Goal: Task Accomplishment & Management: Complete application form

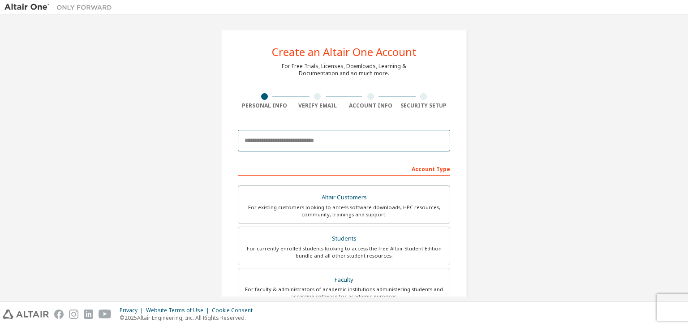
click at [292, 142] on input "email" at bounding box center [344, 140] width 212 height 21
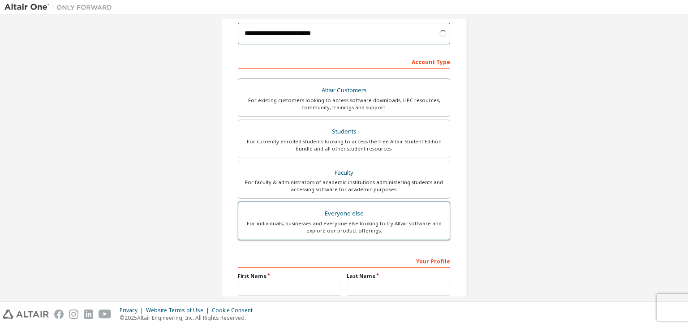
scroll to position [134, 0]
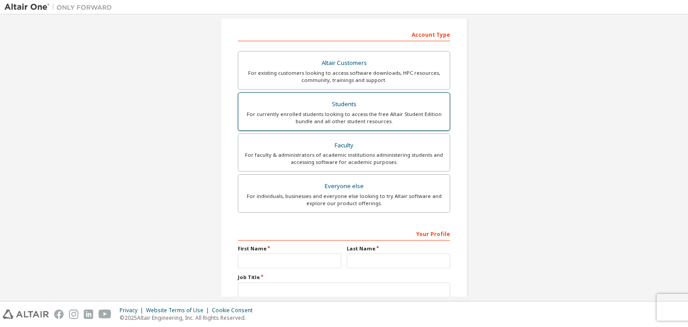
type input "**********"
click at [416, 108] on div "Students" at bounding box center [344, 104] width 201 height 13
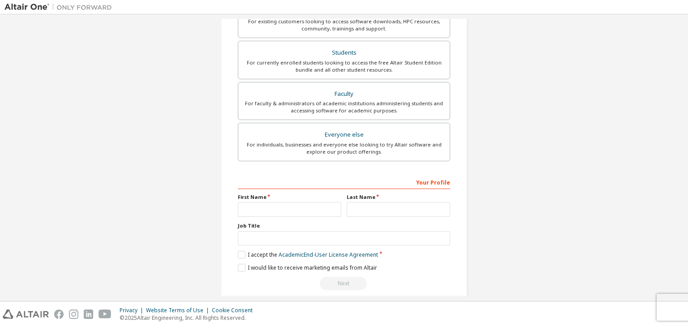
scroll to position [195, 0]
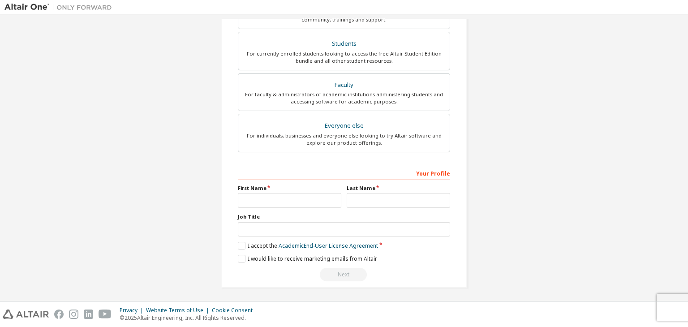
click at [287, 208] on div "Your Profile First Name Last Name Job Title Please provide State/Province to he…" at bounding box center [344, 224] width 212 height 116
click at [289, 203] on input "text" at bounding box center [289, 200] width 103 height 15
type input "*****"
type input "*******"
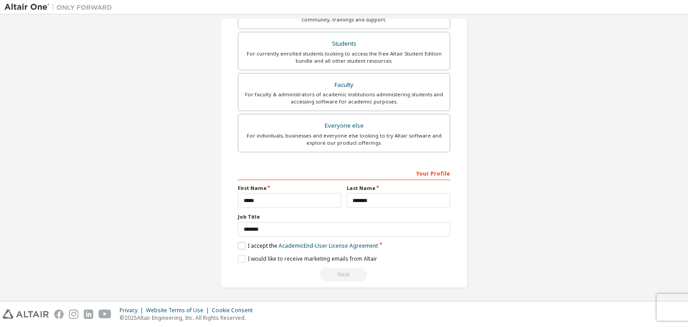
click at [240, 244] on label "I accept the Academic End-User License Agreement" at bounding box center [308, 246] width 140 height 8
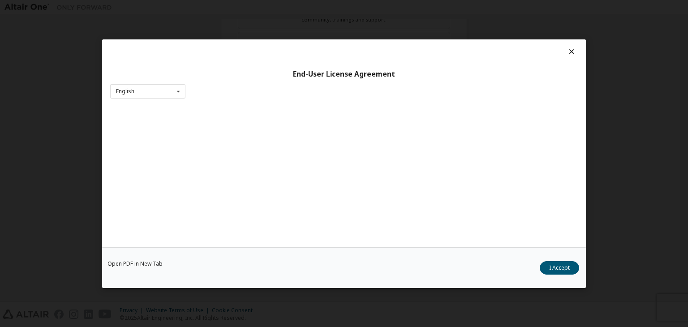
click at [242, 258] on div "Open PDF in New Tab I Accept" at bounding box center [344, 267] width 484 height 41
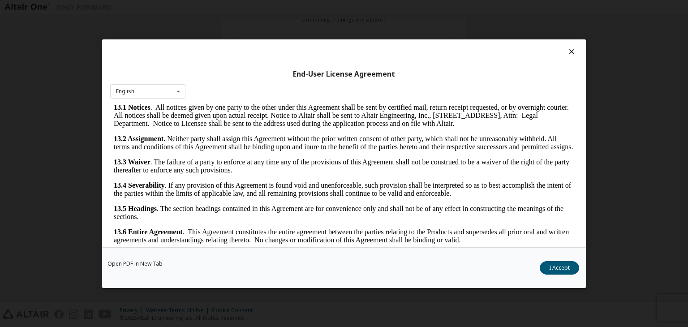
scroll to position [14, 0]
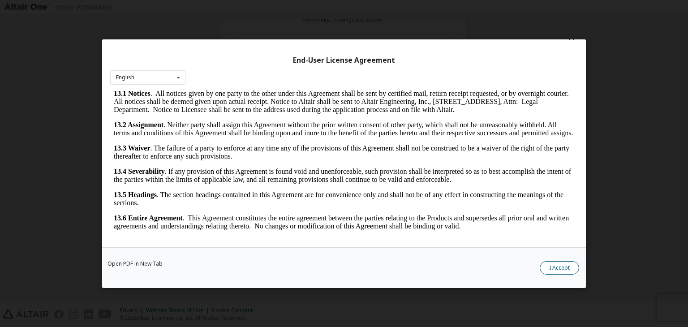
click at [564, 268] on button "I Accept" at bounding box center [559, 267] width 39 height 13
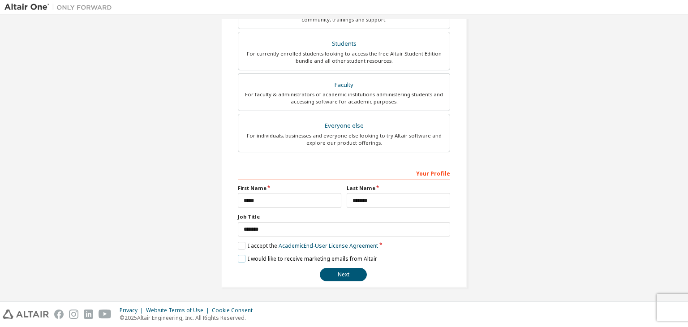
click at [238, 255] on label "I would like to receive marketing emails from Altair" at bounding box center [307, 259] width 139 height 8
click at [249, 258] on label "I would like to receive marketing emails from Altair" at bounding box center [307, 259] width 139 height 8
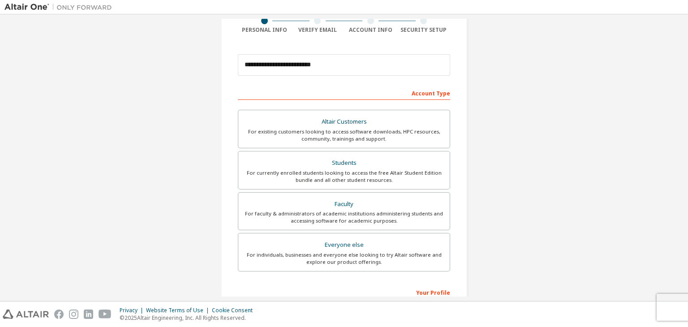
scroll to position [195, 0]
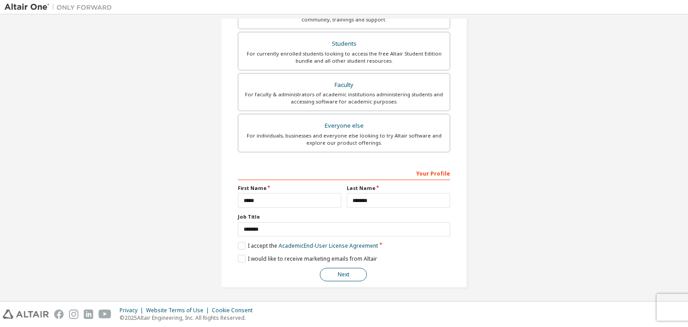
click at [345, 271] on button "Next" at bounding box center [343, 274] width 47 height 13
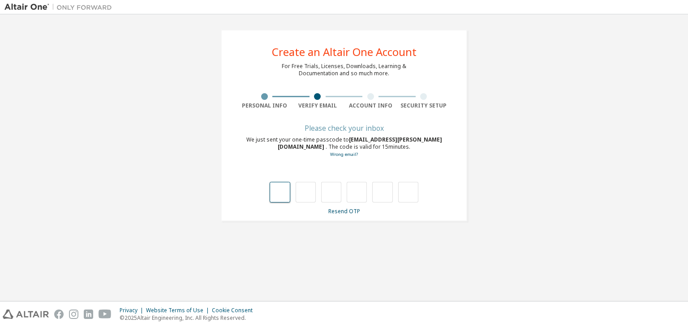
type input "*"
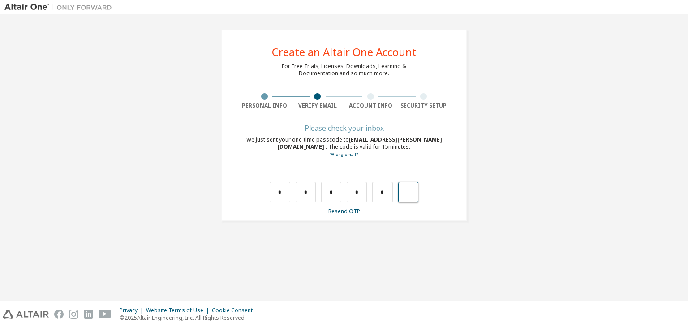
type input "*"
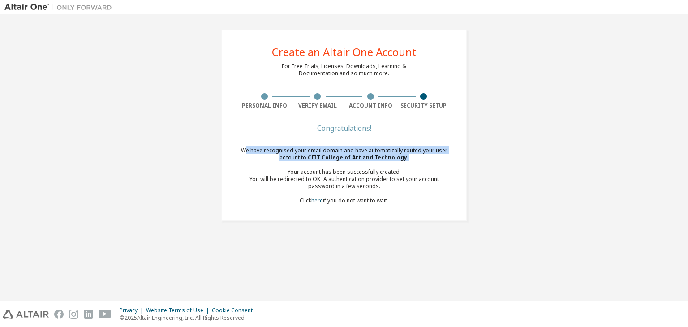
drag, startPoint x: 247, startPoint y: 147, endPoint x: 386, endPoint y: 166, distance: 139.6
click at [407, 158] on div "We have recognised your email domain and have automatically routed your user ac…" at bounding box center [344, 175] width 212 height 57
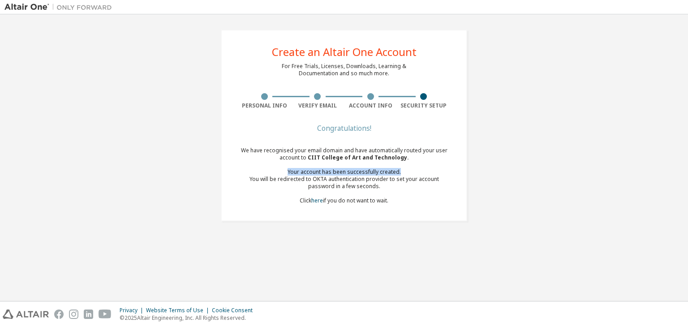
drag, startPoint x: 301, startPoint y: 174, endPoint x: 418, endPoint y: 192, distance: 118.7
click at [418, 192] on div "We have recognised your email domain and have automatically routed your user ac…" at bounding box center [344, 175] width 212 height 57
